Goal: Transaction & Acquisition: Purchase product/service

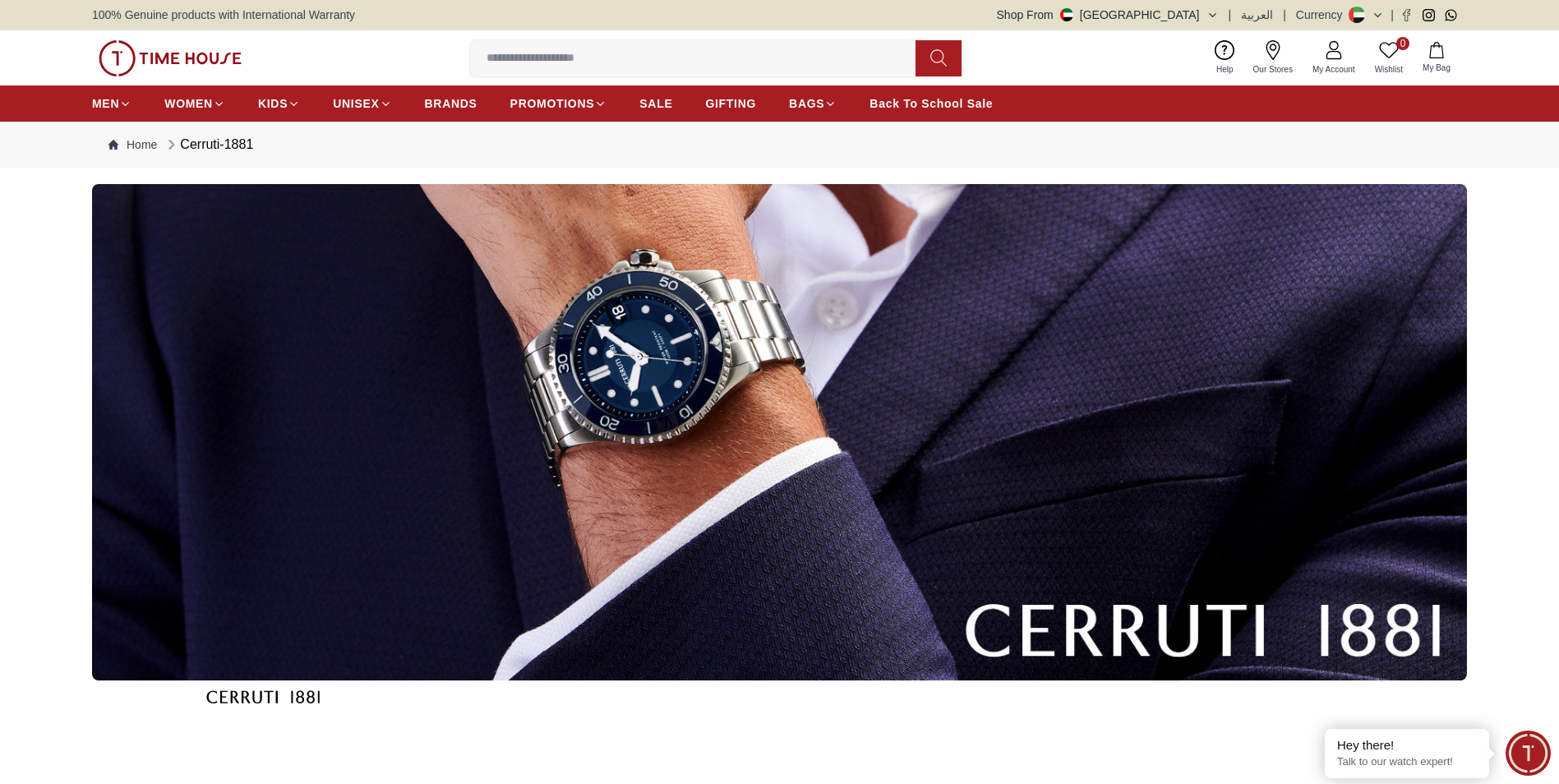
click at [543, 62] on input at bounding box center [699, 58] width 459 height 33
paste input "**********"
type input "**********"
click at [948, 66] on button at bounding box center [938, 58] width 46 height 36
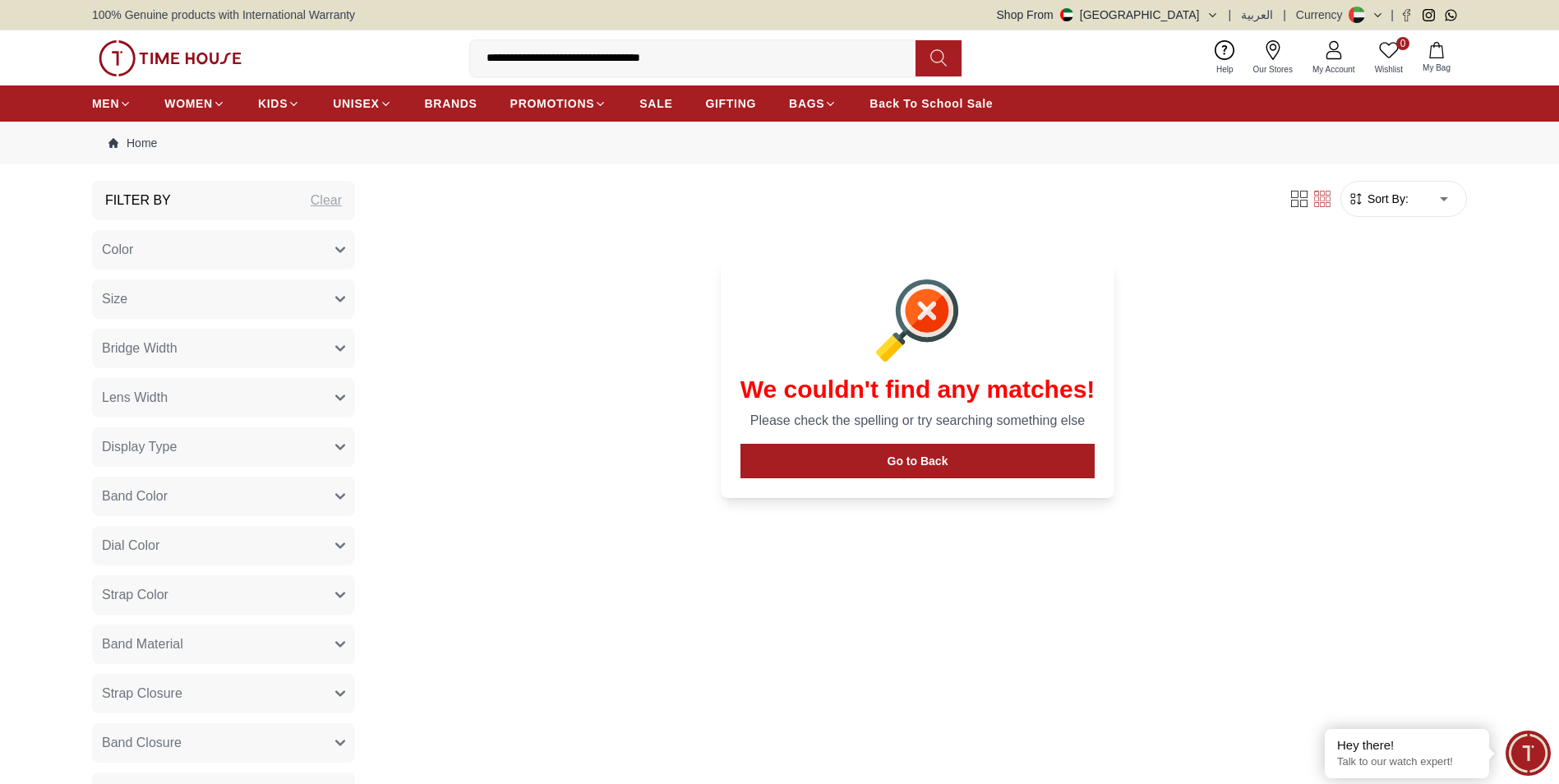
click at [342, 253] on icon "button" at bounding box center [340, 249] width 10 height 10
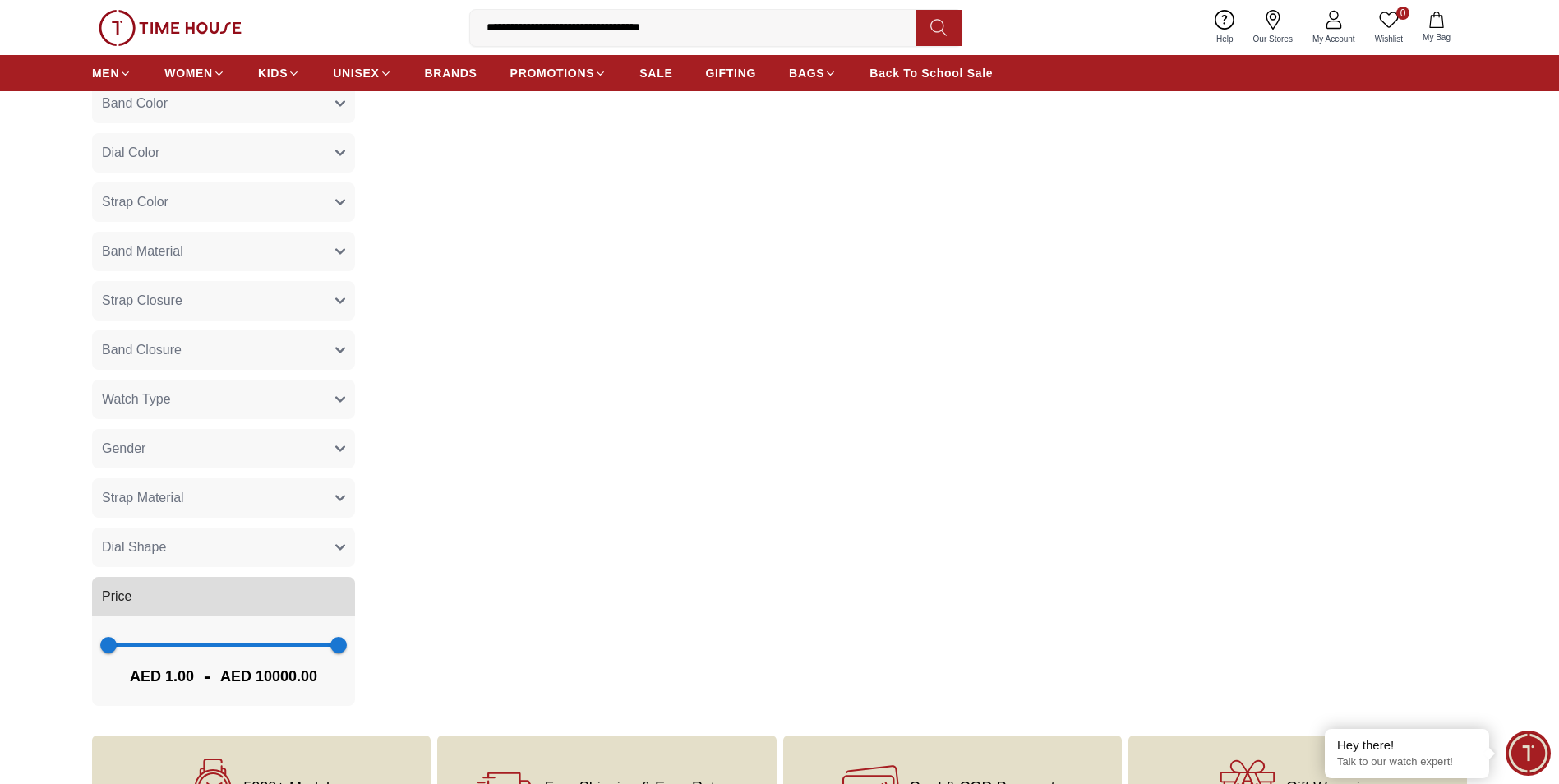
scroll to position [904, 0]
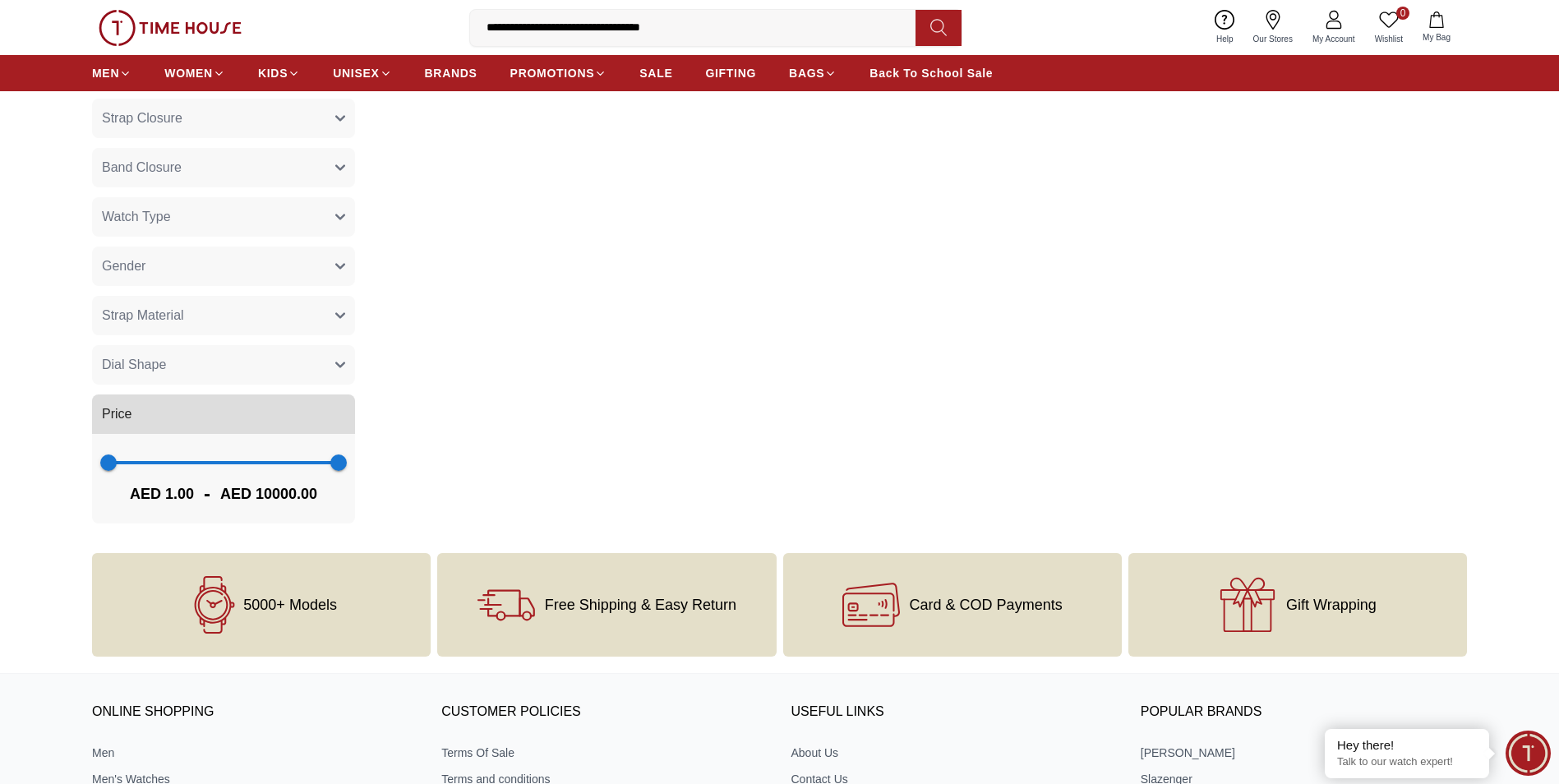
click at [200, 419] on button "Price" at bounding box center [223, 414] width 263 height 39
click at [273, 464] on span "1 10000" at bounding box center [223, 462] width 230 height 25
click at [249, 465] on span "1 7143" at bounding box center [223, 462] width 230 height 25
click at [221, 460] on span "1 6108" at bounding box center [223, 462] width 230 height 25
click at [212, 460] on span "4893" at bounding box center [221, 462] width 16 height 16
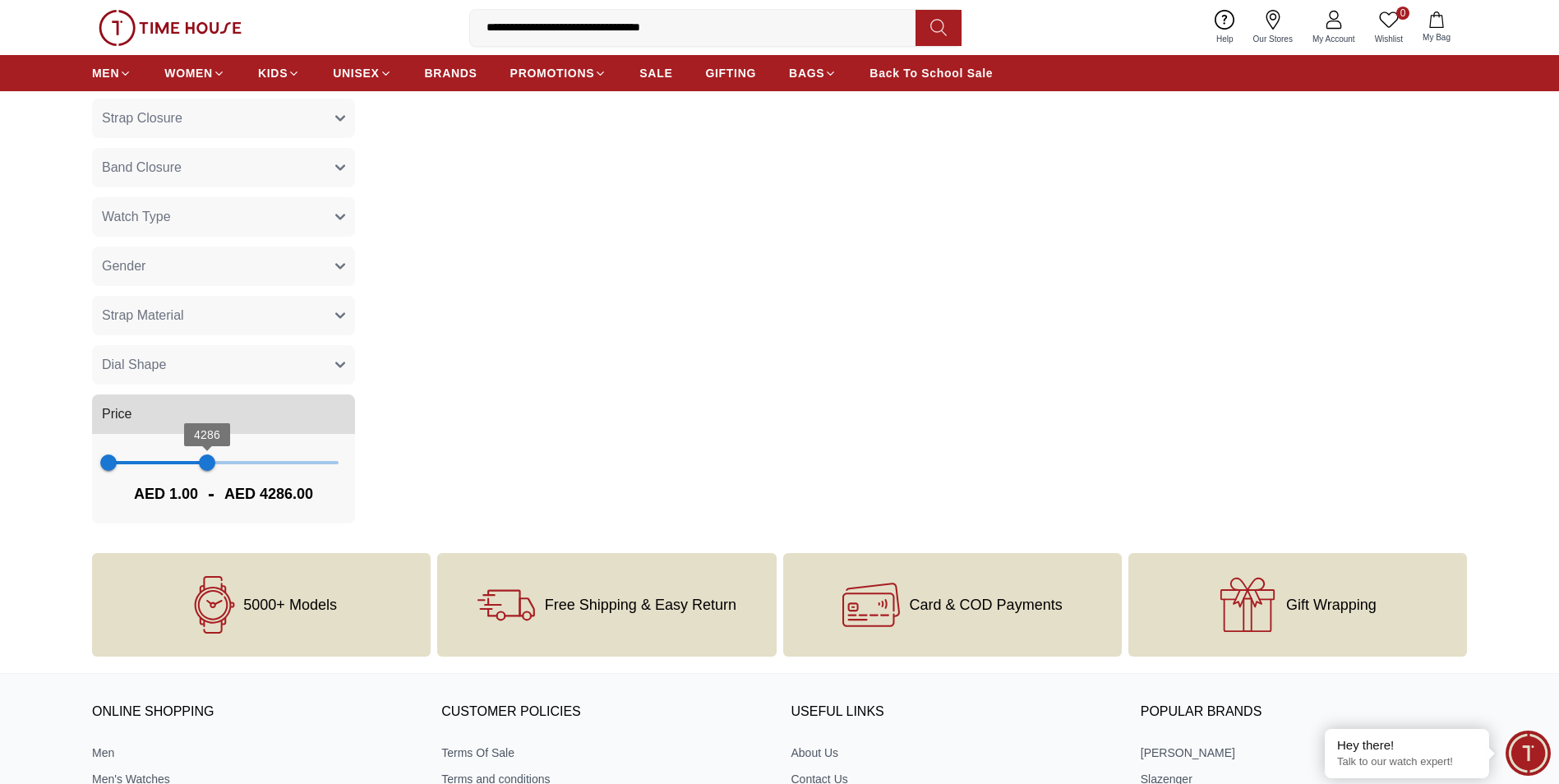
click at [189, 459] on span "1 4286" at bounding box center [223, 462] width 230 height 25
click at [169, 456] on span "1 3501" at bounding box center [223, 462] width 230 height 25
click at [169, 456] on span "2608" at bounding box center [169, 462] width 16 height 16
click at [160, 454] on span "2608" at bounding box center [169, 462] width 16 height 16
click at [150, 454] on span "2144" at bounding box center [158, 462] width 16 height 16
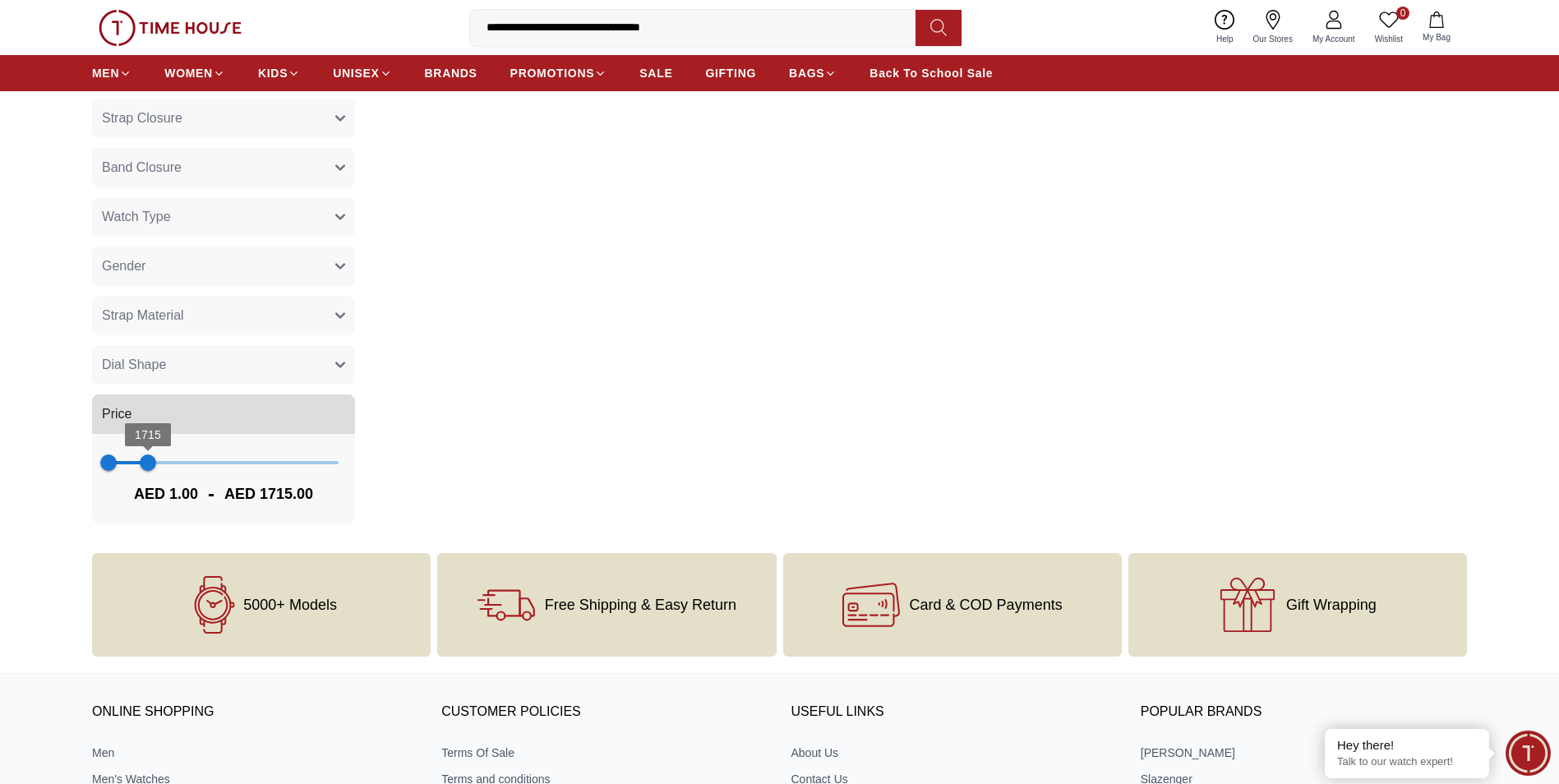
click at [146, 454] on span "1715" at bounding box center [148, 462] width 16 height 16
click at [138, 458] on span "1644" at bounding box center [146, 462] width 16 height 16
click at [124, 462] on span "680" at bounding box center [124, 462] width 16 height 16
click at [135, 463] on span "1179" at bounding box center [135, 462] width 16 height 16
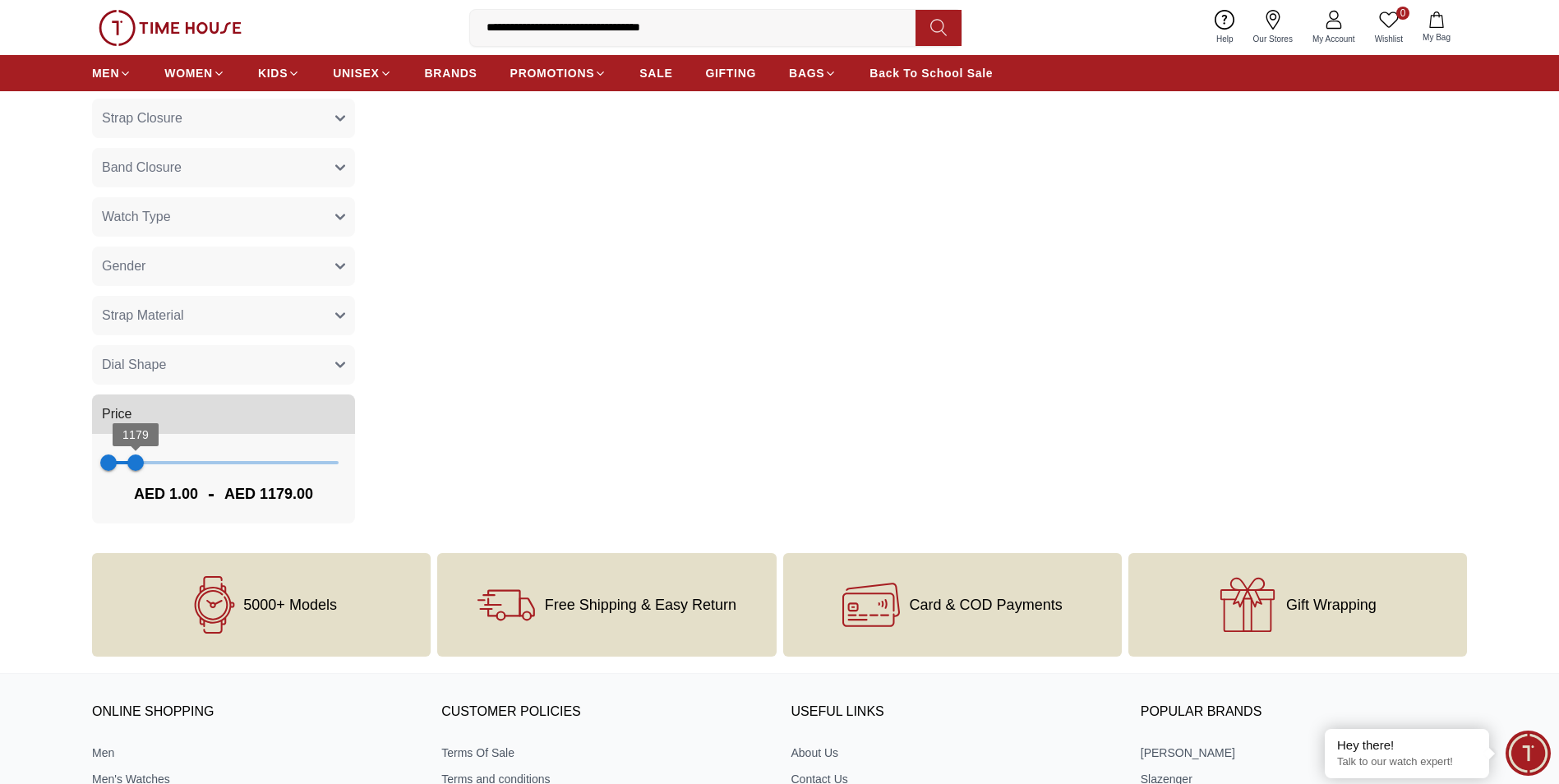
click at [131, 461] on span "1179" at bounding box center [135, 462] width 16 height 16
click at [131, 461] on span "965" at bounding box center [131, 462] width 16 height 16
click at [130, 461] on span "965" at bounding box center [131, 462] width 16 height 16
click at [127, 461] on span "822" at bounding box center [127, 462] width 16 height 16
click at [120, 461] on span "501" at bounding box center [120, 462] width 16 height 16
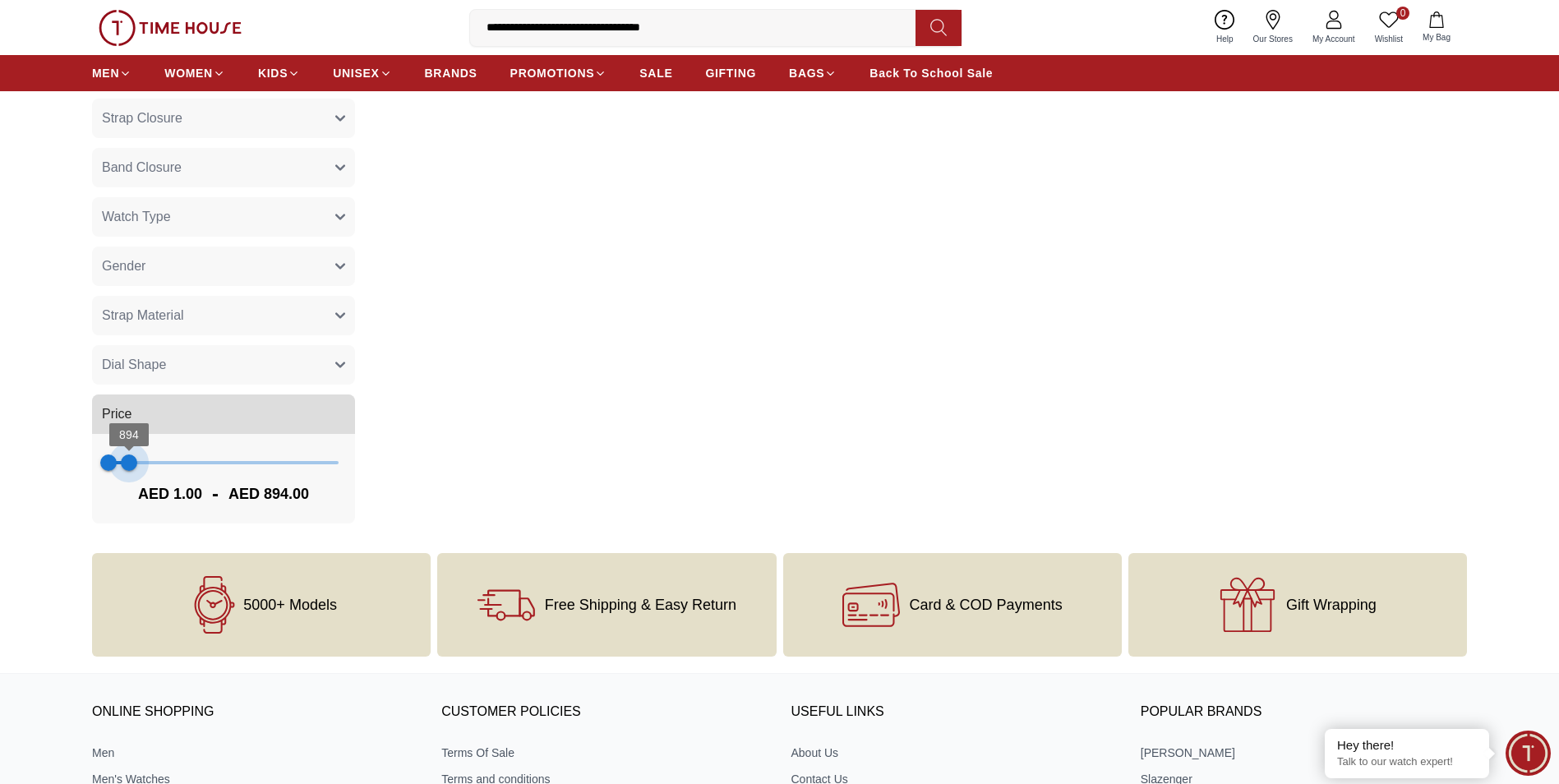
click at [129, 460] on span "894" at bounding box center [129, 462] width 16 height 16
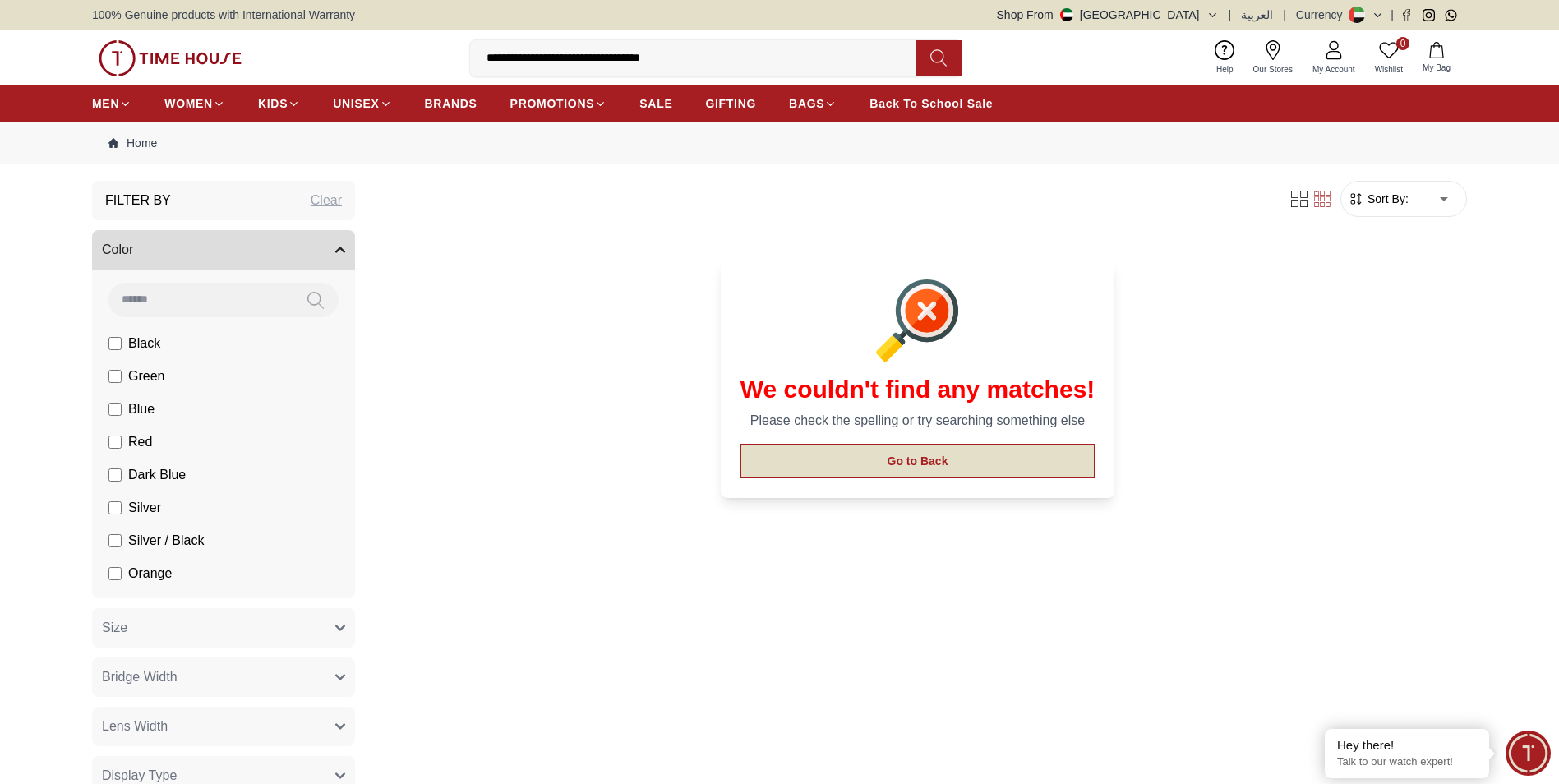
click at [906, 462] on button "Go to Back" at bounding box center [918, 461] width 355 height 35
type input "***"
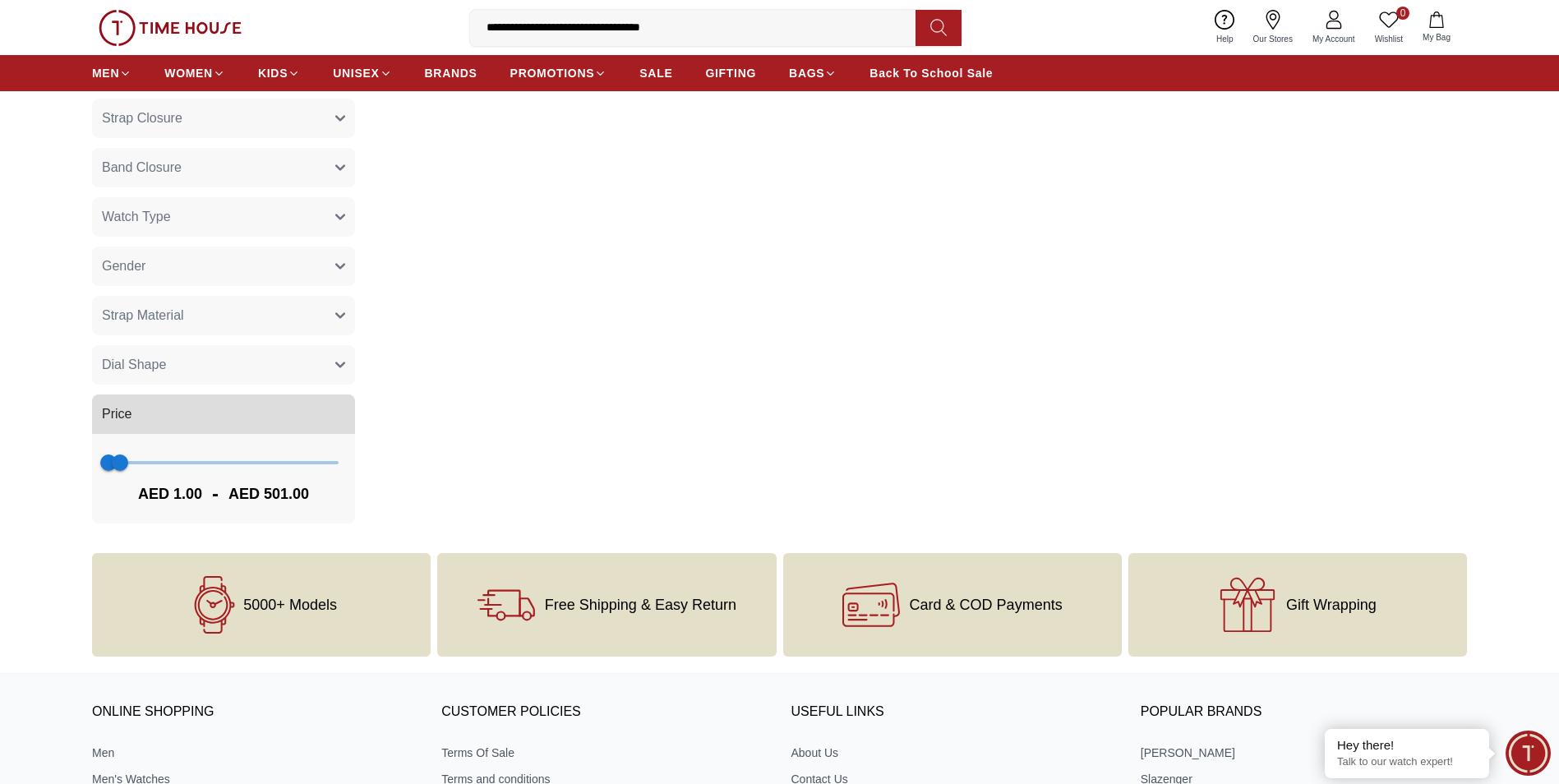
scroll to position [822, 0]
